Goal: Transaction & Acquisition: Purchase product/service

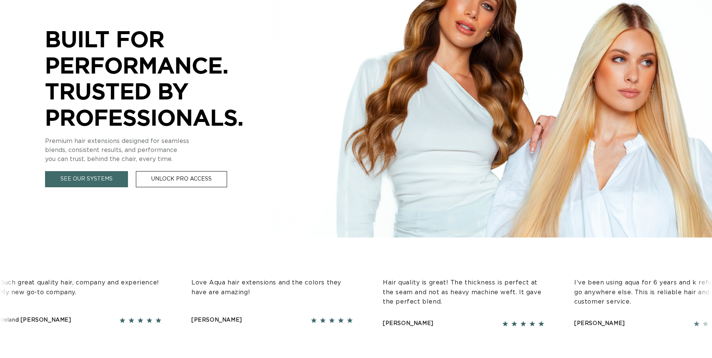
scroll to position [0, 659]
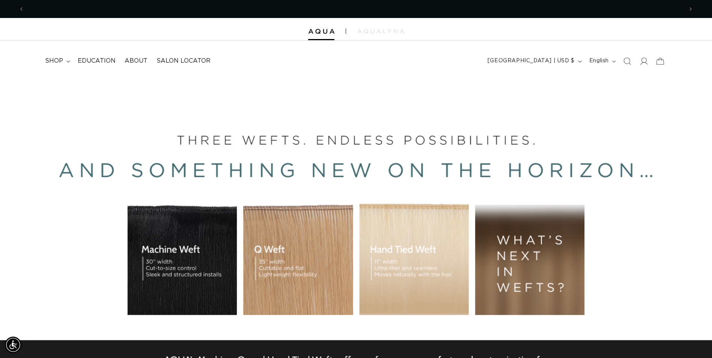
scroll to position [0, 0]
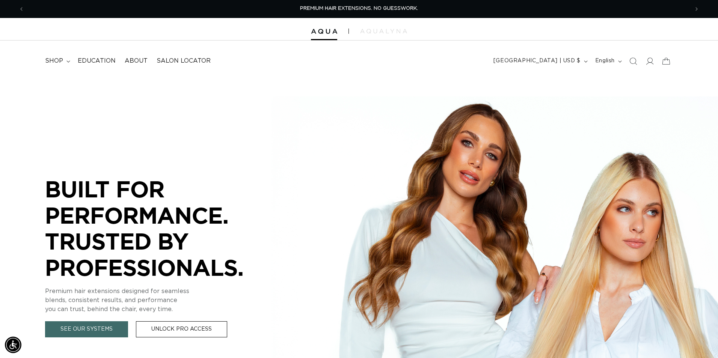
click at [646, 63] on div "Close dialog UNLOCK 10% OFF YOUR FIRST ORDER! Join our Pro List to be the first…" at bounding box center [359, 179] width 718 height 358
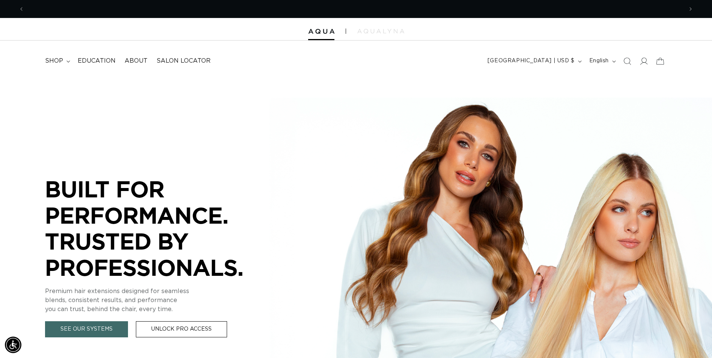
click at [646, 63] on icon at bounding box center [644, 60] width 8 height 7
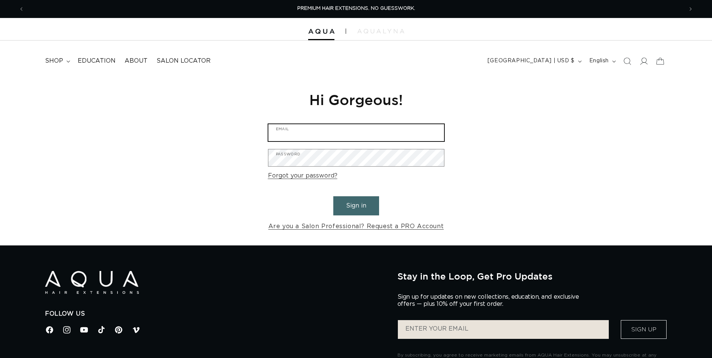
click at [300, 139] on input "Email" at bounding box center [356, 132] width 176 height 17
type input "sirila62@gmail.com"
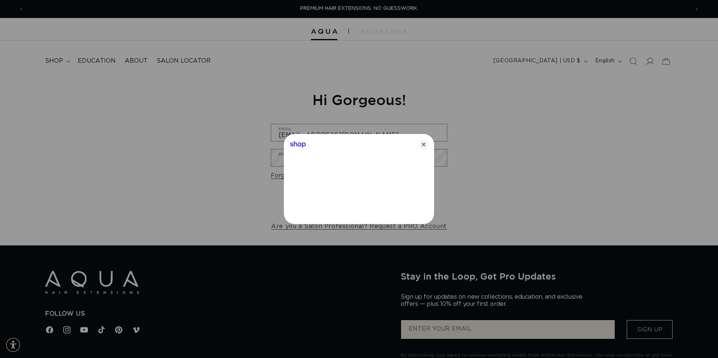
click at [430, 144] on div "Shop" at bounding box center [359, 143] width 150 height 18
click at [425, 145] on icon "Close" at bounding box center [423, 144] width 9 height 9
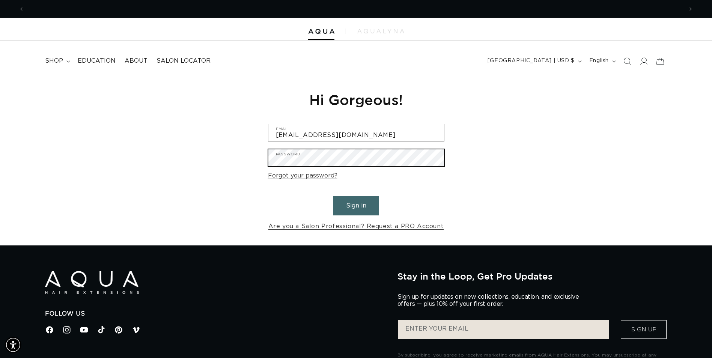
scroll to position [0, 659]
click at [333, 196] on button "Sign in" at bounding box center [356, 205] width 46 height 19
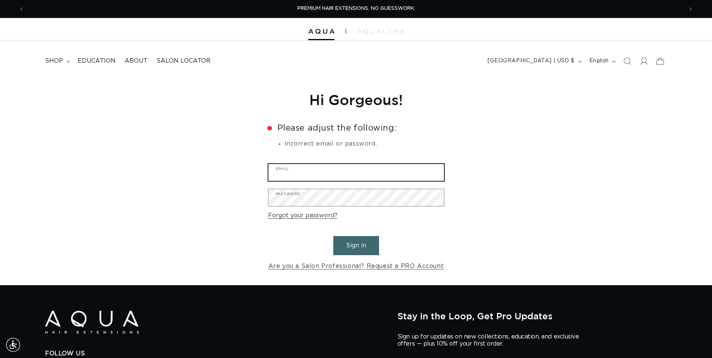
click at [316, 170] on input "Email" at bounding box center [356, 172] width 176 height 17
type input "[EMAIL_ADDRESS][DOMAIN_NAME]"
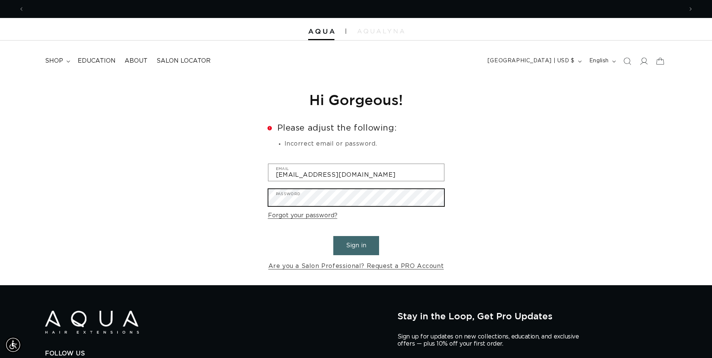
scroll to position [0, 1318]
click at [333, 236] on button "Sign in" at bounding box center [356, 245] width 46 height 19
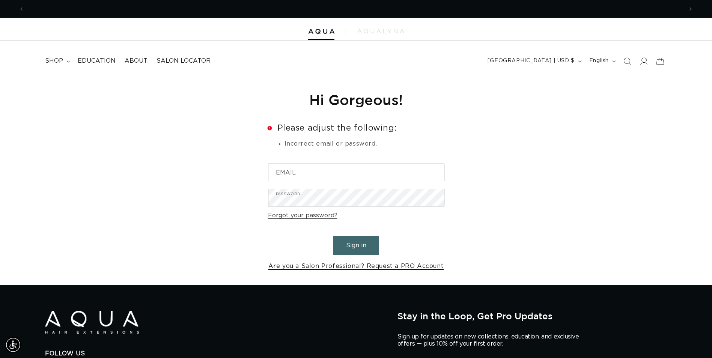
scroll to position [0, 659]
click at [338, 265] on link "Are you a Salon Professional? Request a PRO Account" at bounding box center [356, 266] width 176 height 11
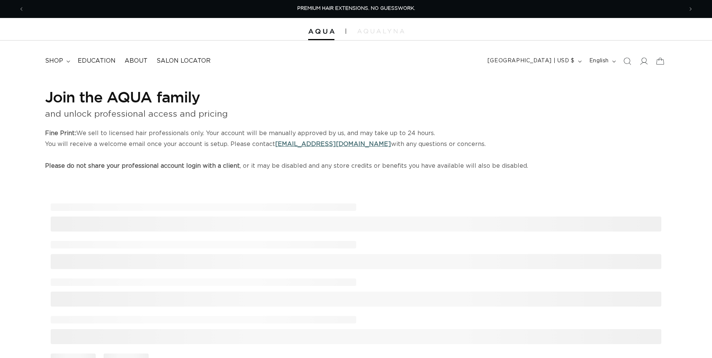
select select "US"
select select "[GEOGRAPHIC_DATA]"
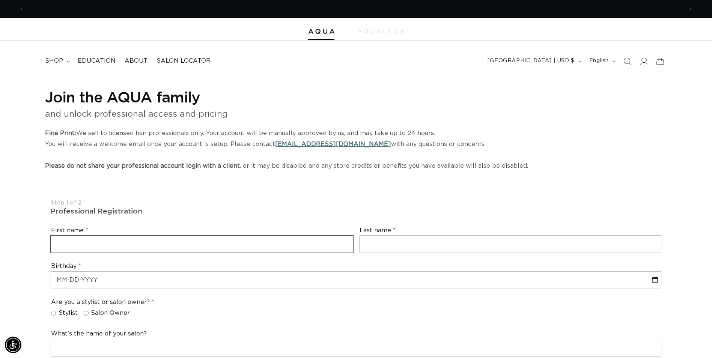
click at [153, 241] on input "text" at bounding box center [202, 244] width 302 height 17
type input "Sirila"
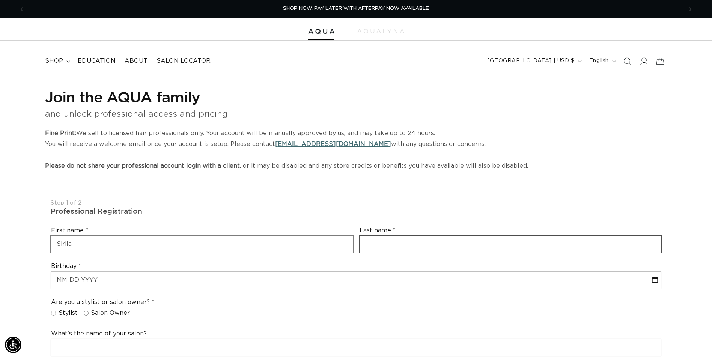
type input "Chairez"
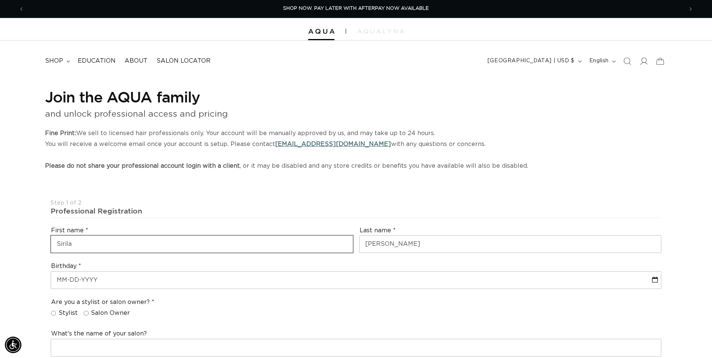
type input "sirila62@gmail.com"
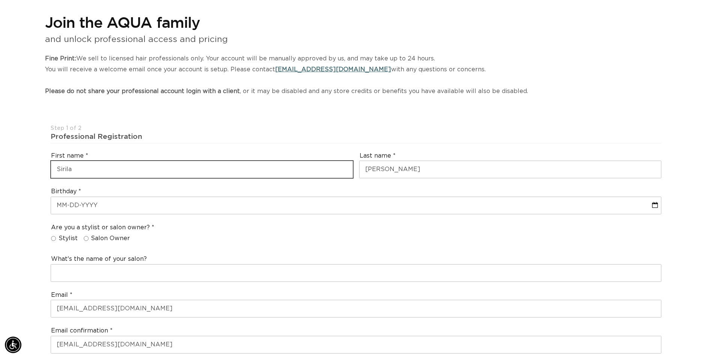
scroll to position [75, 0]
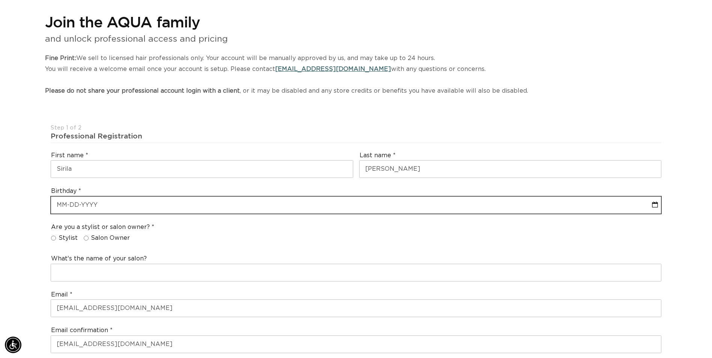
click at [65, 205] on input "text" at bounding box center [356, 205] width 610 height 17
select select "9"
select select "2025"
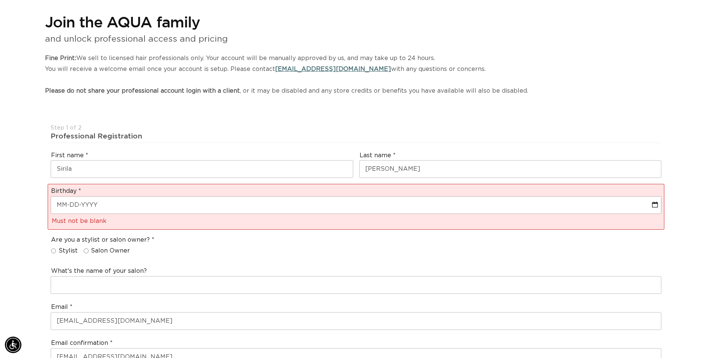
scroll to position [0, 1318]
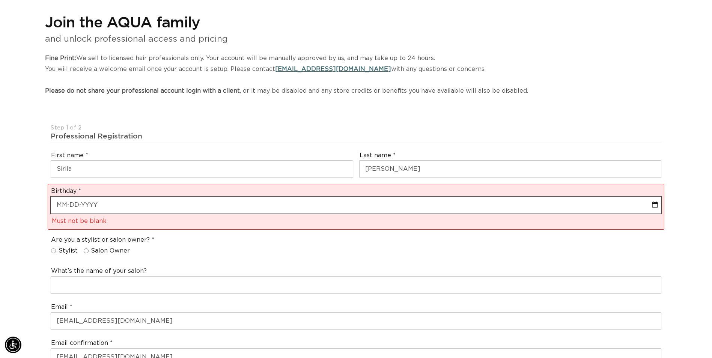
click at [101, 202] on input "text" at bounding box center [356, 205] width 610 height 17
select select "9"
select select "2025"
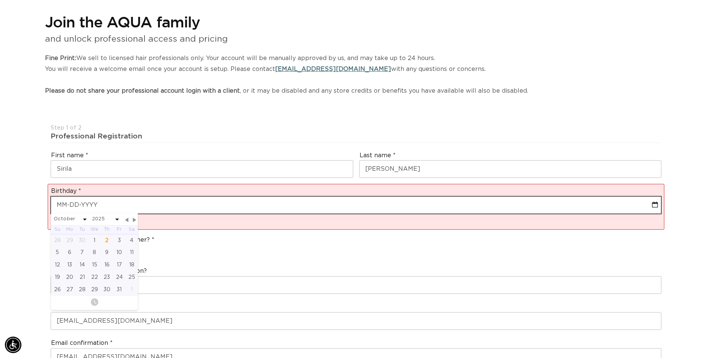
type input "0"
select select "9"
select select "2025"
type input "08"
select select "9"
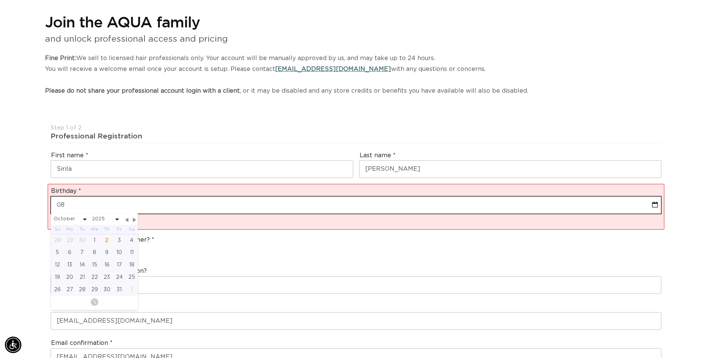
select select "2025"
type input "08-2"
select select "9"
select select "2025"
type input "08-22"
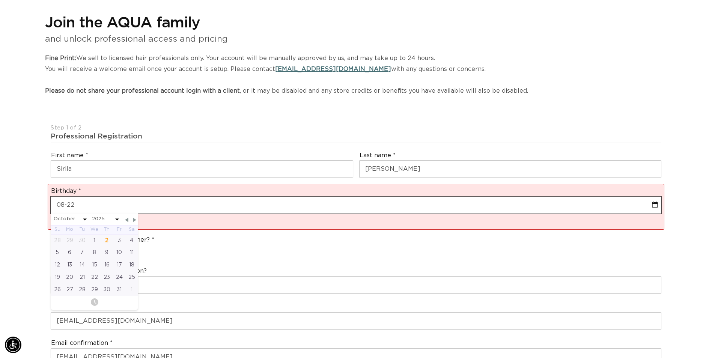
select select "9"
select select "2025"
type input "08-22-1"
select select "9"
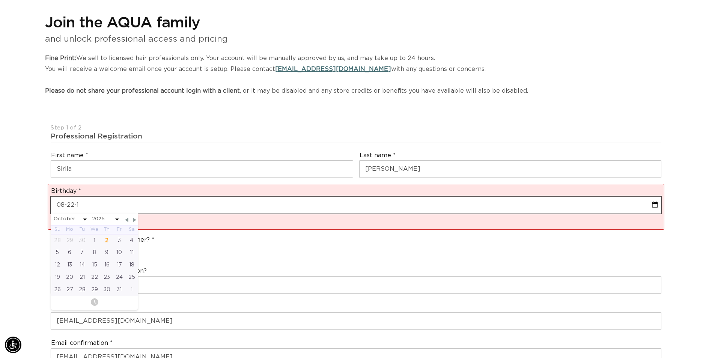
select select "2025"
type input "08-22-19"
select select "9"
select select "2025"
type input "08-22-198"
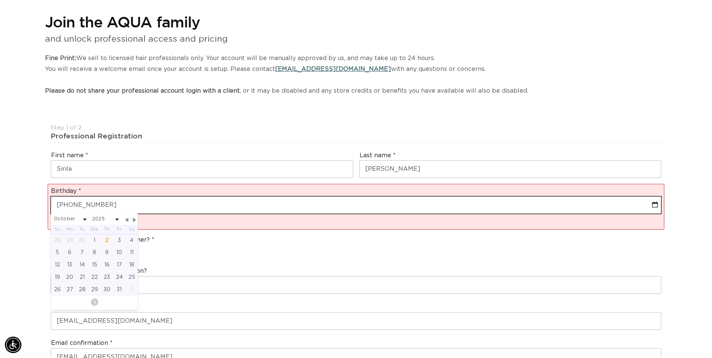
select select "9"
select select "2025"
type input "08-22-1984"
select select "7"
select select "1984"
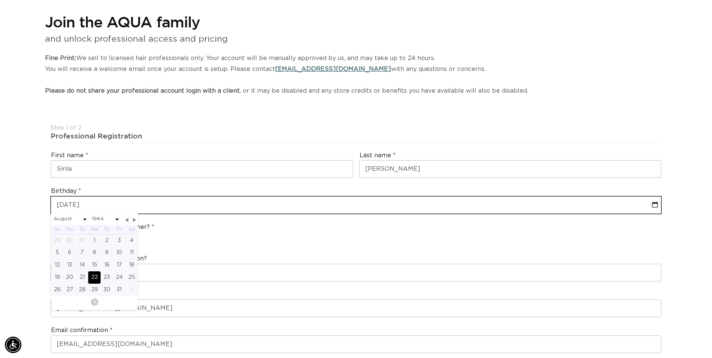
type input "08-22-1984"
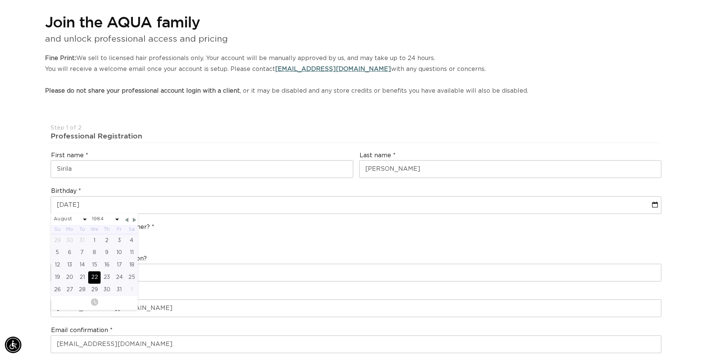
scroll to position [0, 659]
click at [192, 243] on div "Are you a stylist or salon owner? Stylist Salon Owner" at bounding box center [356, 234] width 617 height 29
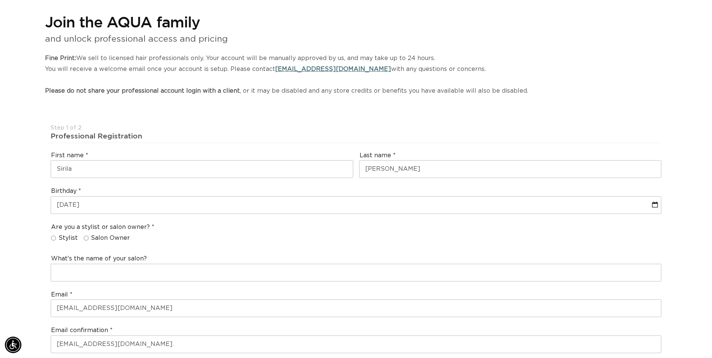
click at [53, 239] on input "Stylist" at bounding box center [53, 238] width 5 height 5
radio input "true"
click at [87, 239] on input "Salon Owner" at bounding box center [86, 238] width 5 height 5
radio input "true"
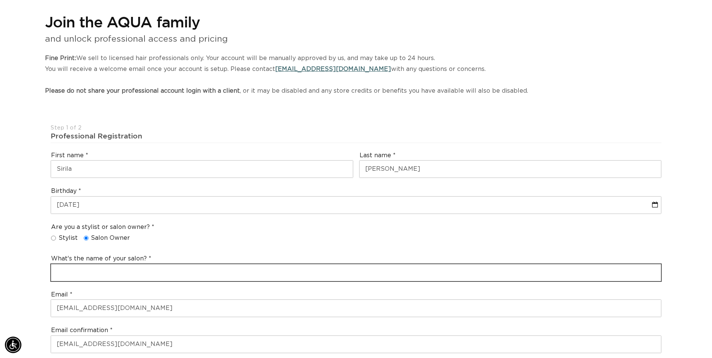
click at [84, 267] on input "text" at bounding box center [356, 272] width 610 height 17
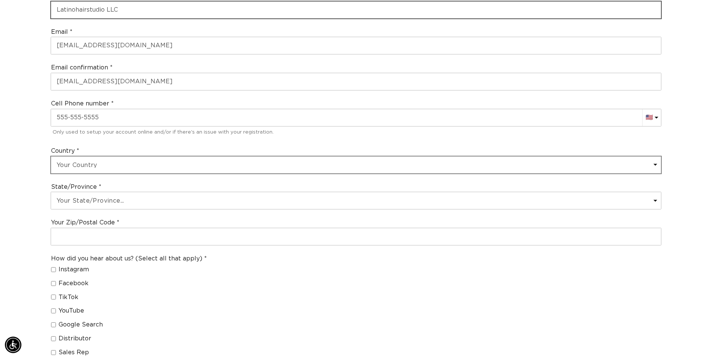
scroll to position [0, 659]
type input "Latinohairstudio LLC"
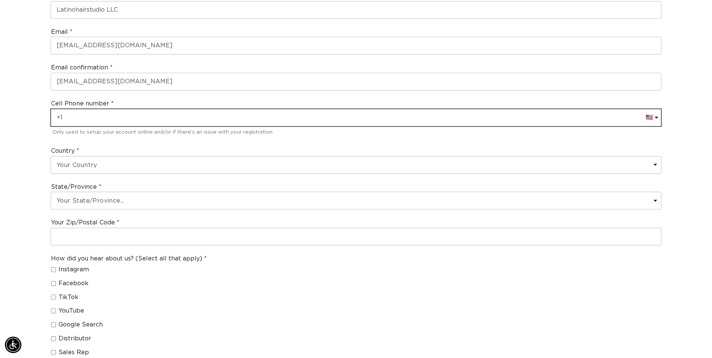
click at [62, 119] on input "+1" at bounding box center [356, 117] width 610 height 17
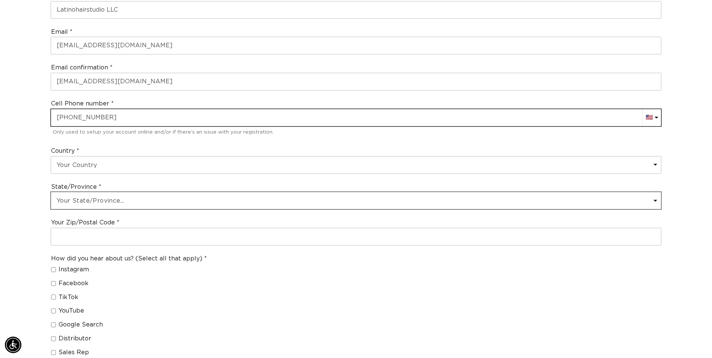
type input "+1 608 445 0694"
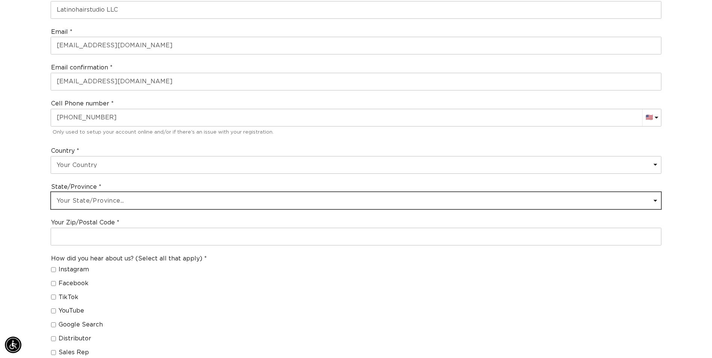
click at [78, 199] on select "Your State/Province... Alabama Alaska American Samoa Arizona Arkansas Californi…" at bounding box center [356, 200] width 610 height 17
select select "Wisconsin"
click at [51, 192] on select "Your State/Province... Alabama Alaska American Samoa Arizona Arkansas Californi…" at bounding box center [356, 200] width 610 height 17
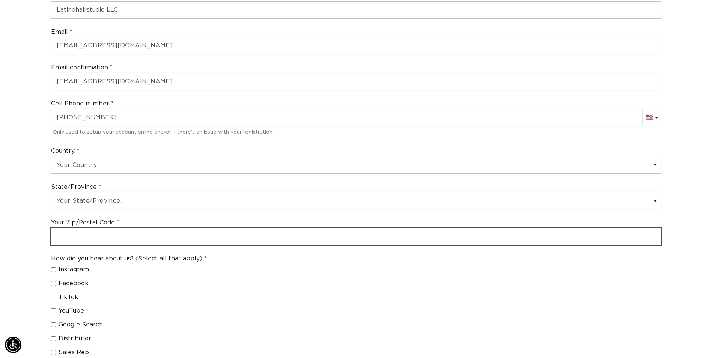
click at [154, 234] on input "text" at bounding box center [356, 236] width 610 height 17
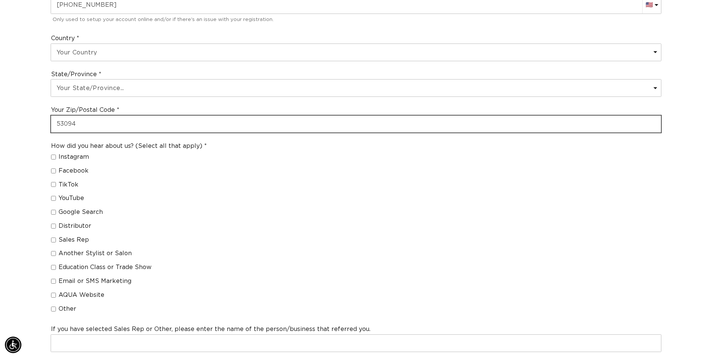
type input "53094"
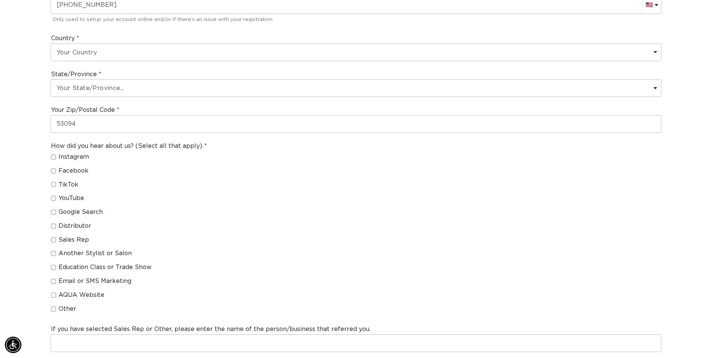
click at [53, 312] on label "Other" at bounding box center [126, 309] width 150 height 8
click at [53, 312] on input "Other" at bounding box center [53, 309] width 5 height 5
checkbox input "true"
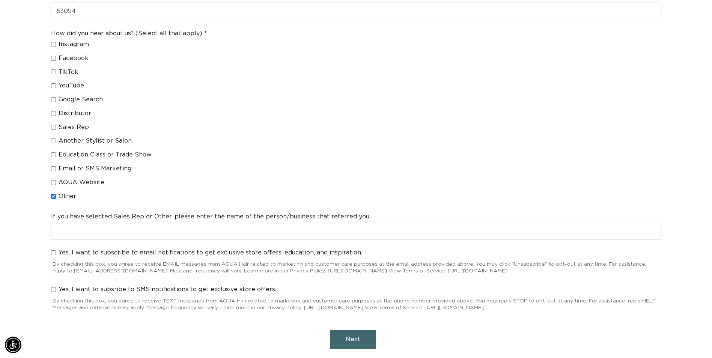
scroll to position [0, 659]
click at [361, 337] on button "Next" at bounding box center [353, 339] width 46 height 19
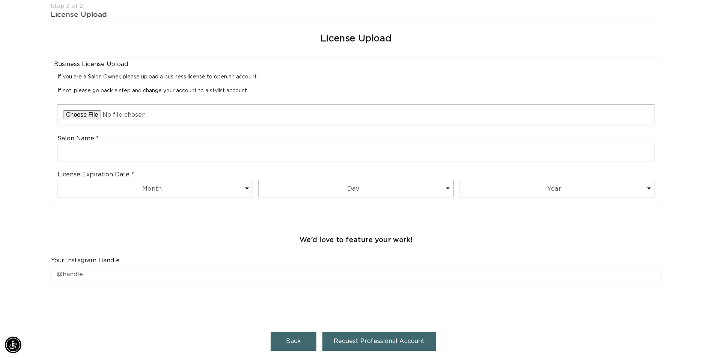
scroll to position [0, 0]
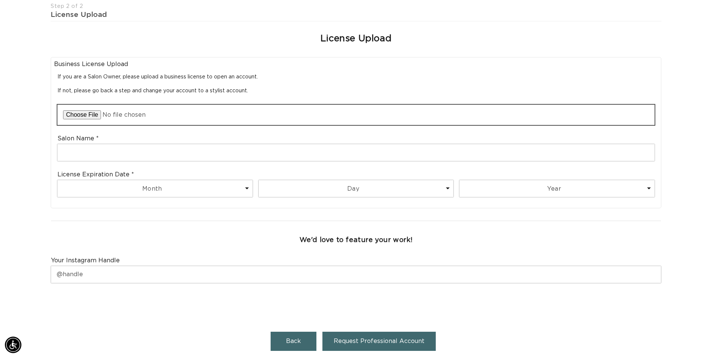
click at [86, 116] on input "file" at bounding box center [355, 115] width 597 height 20
type input "C:\fakepath\IMG_8601.jpg"
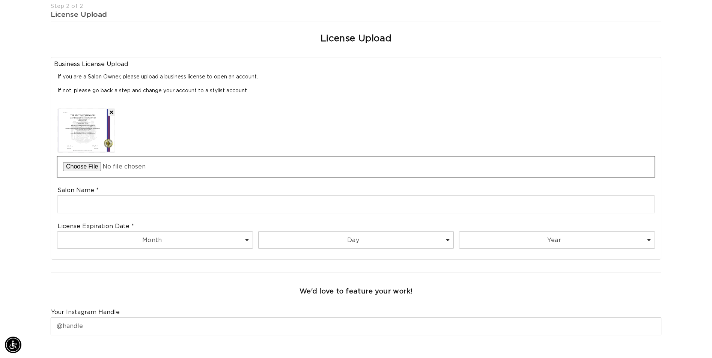
scroll to position [0, 1318]
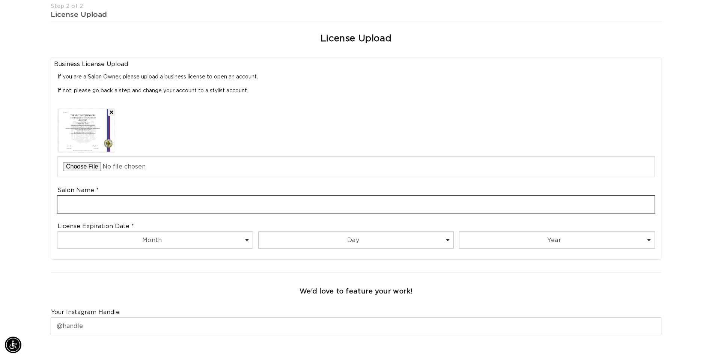
click at [84, 207] on input "text" at bounding box center [355, 204] width 597 height 17
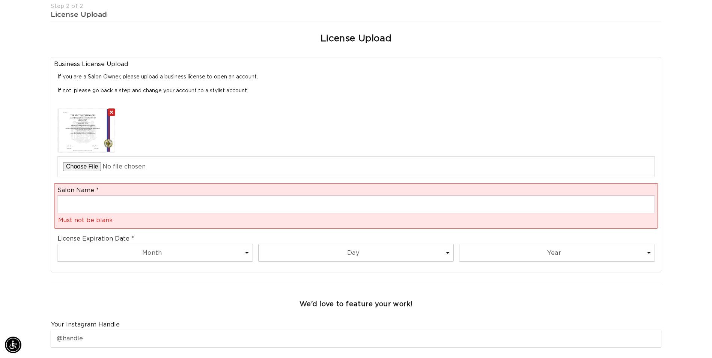
click at [113, 109] on button "Remove file" at bounding box center [112, 112] width 8 height 8
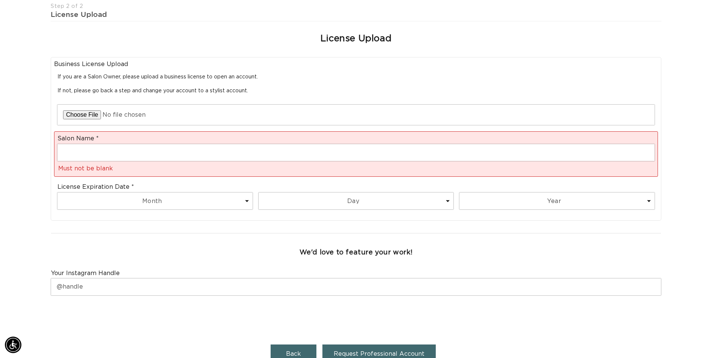
click at [90, 140] on label "Salon Name" at bounding box center [77, 139] width 41 height 8
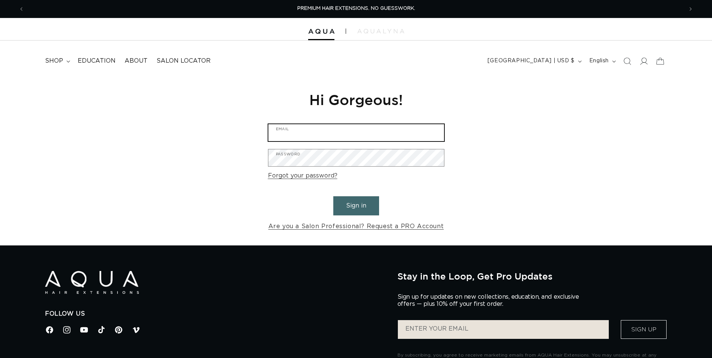
click at [288, 132] on input "Email" at bounding box center [356, 132] width 176 height 17
type input "sirila62@gmail.com"
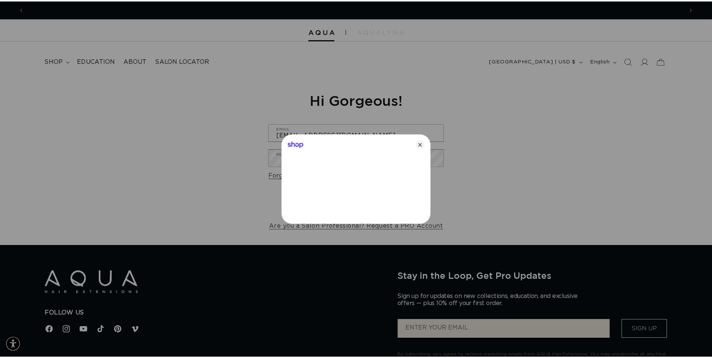
scroll to position [0, 664]
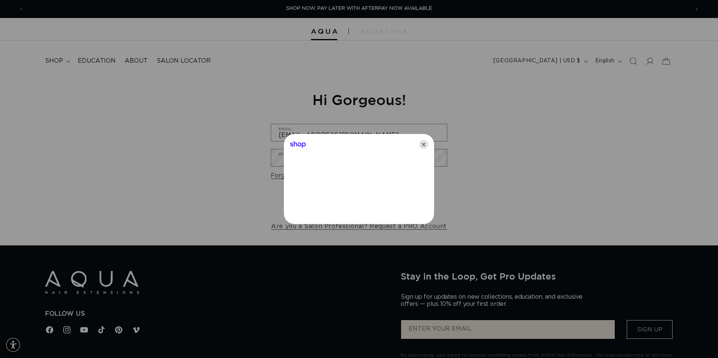
click at [423, 145] on icon "Close" at bounding box center [423, 144] width 9 height 9
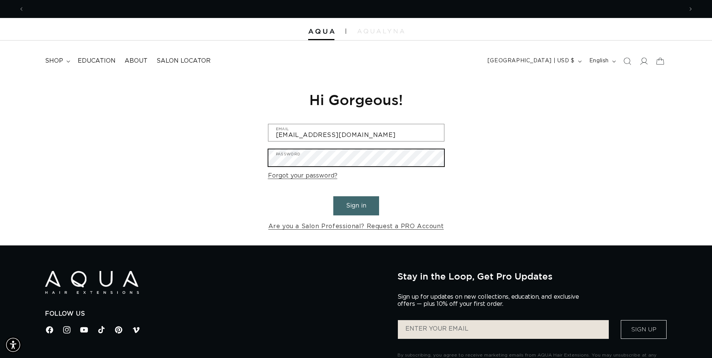
scroll to position [0, 0]
click at [333, 196] on button "Sign in" at bounding box center [356, 205] width 46 height 19
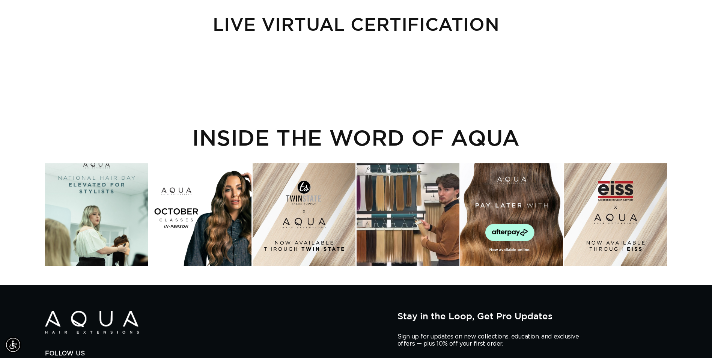
click at [201, 195] on div "Instagram post opens in a popup" at bounding box center [200, 214] width 103 height 103
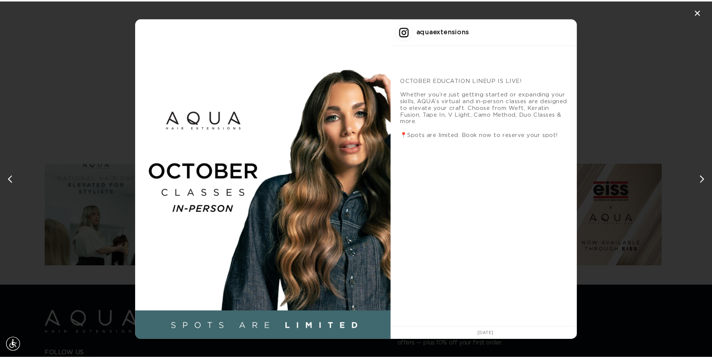
scroll to position [0, 1329]
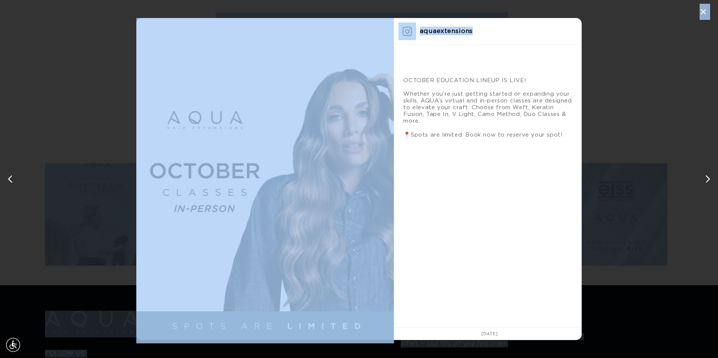
drag, startPoint x: 632, startPoint y: 1, endPoint x: 645, endPoint y: 13, distance: 17.5
click at [645, 11] on div "✕ aquaextensions OCTOBER EDUCATION LINEUP IS LIVE! Whether you’re just getting …" at bounding box center [359, 179] width 718 height 358
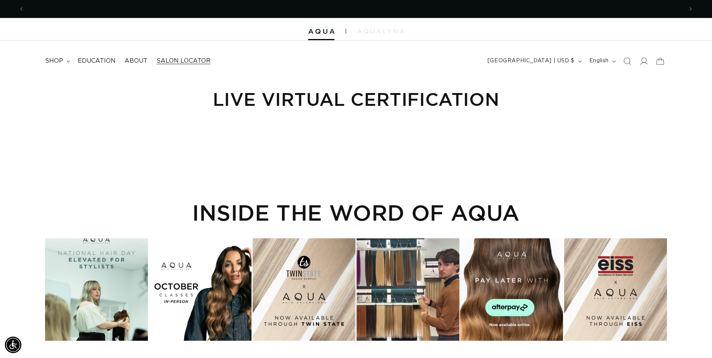
scroll to position [0, 1318]
click at [54, 63] on span "shop" at bounding box center [54, 61] width 18 height 8
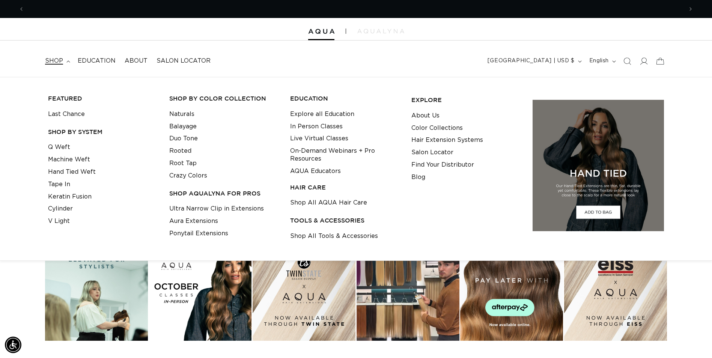
scroll to position [0, 659]
click at [185, 114] on link "Naturals" at bounding box center [181, 114] width 25 height 12
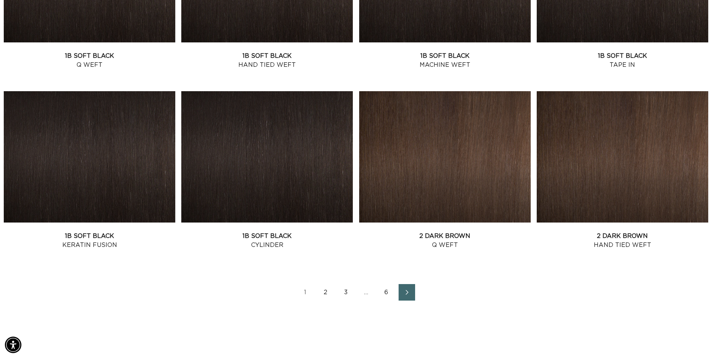
click at [403, 292] on icon "Next page" at bounding box center [407, 292] width 10 height 5
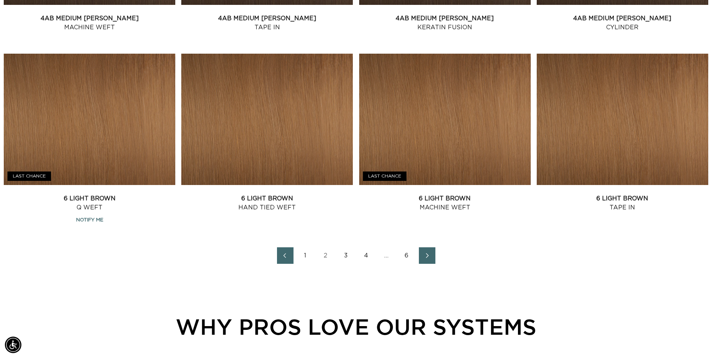
click at [424, 256] on icon "Next page" at bounding box center [428, 255] width 10 height 5
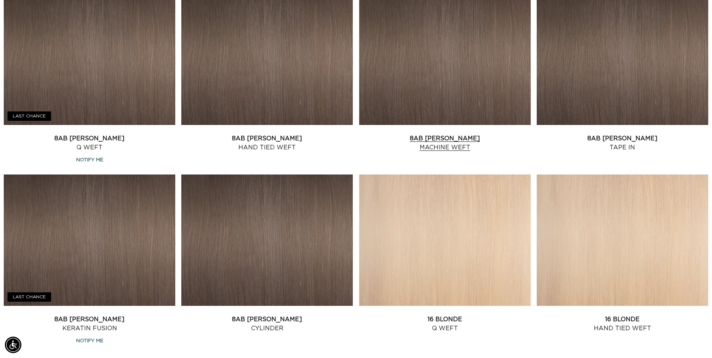
click at [437, 134] on link "8AB Ash Brown Machine Weft" at bounding box center [445, 143] width 172 height 18
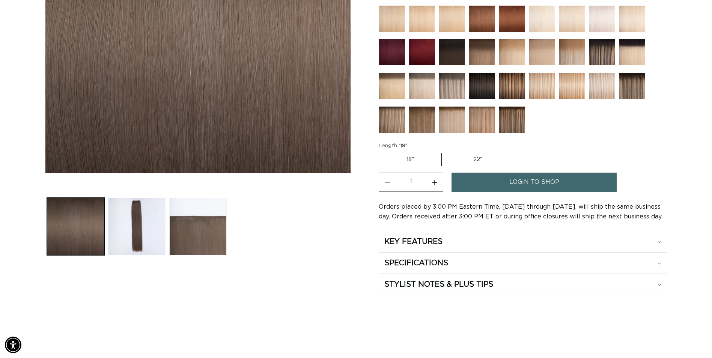
scroll to position [0, 1318]
click at [474, 158] on label "22" Variant sold out or unavailable" at bounding box center [478, 159] width 64 height 13
click at [446, 152] on input "22" Variant sold out or unavailable" at bounding box center [446, 151] width 0 height 0
radio input "true"
click at [508, 177] on link "login to shop" at bounding box center [534, 182] width 165 height 19
